Goal: Find specific page/section: Find specific page/section

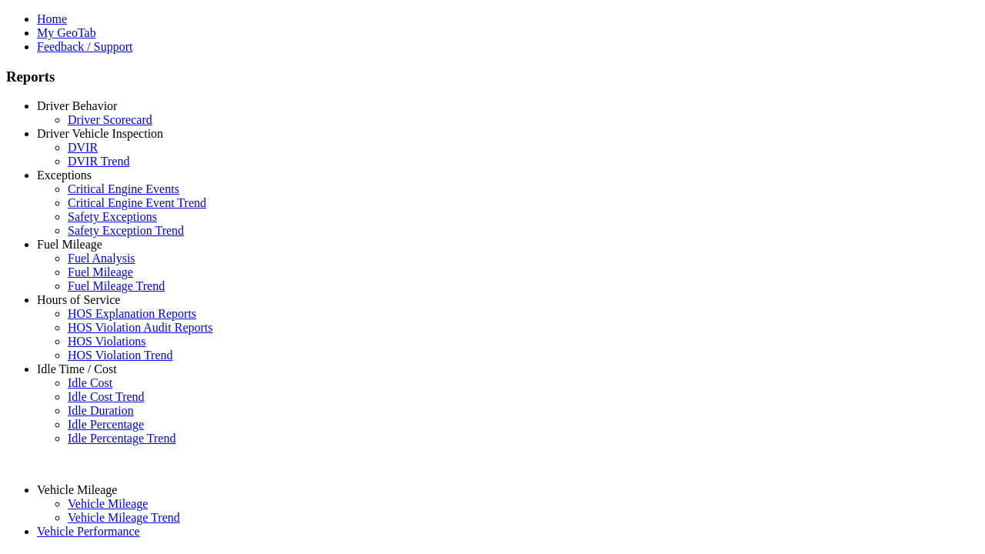
select select "**"
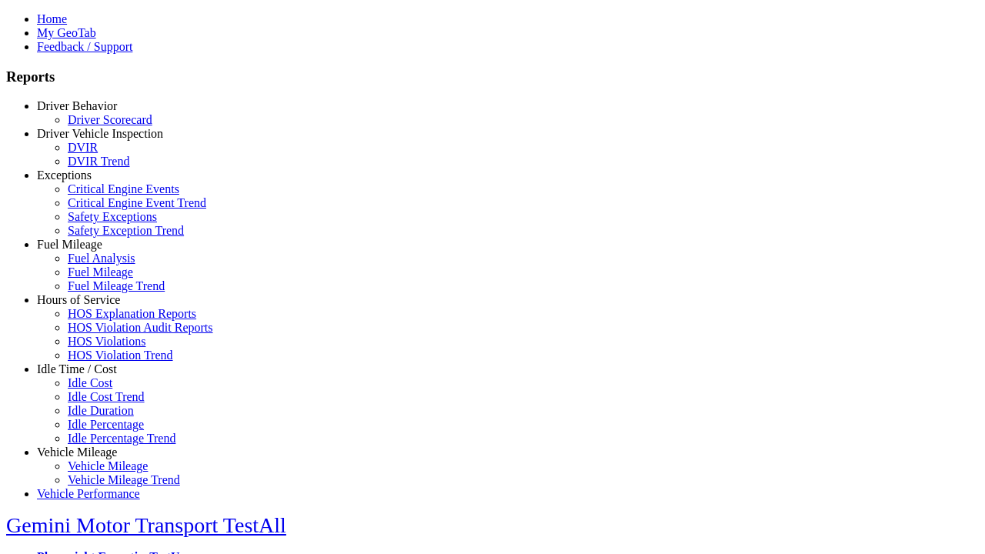
type input "**********"
type input "********"
type input "**"
